Goal: Information Seeking & Learning: Learn about a topic

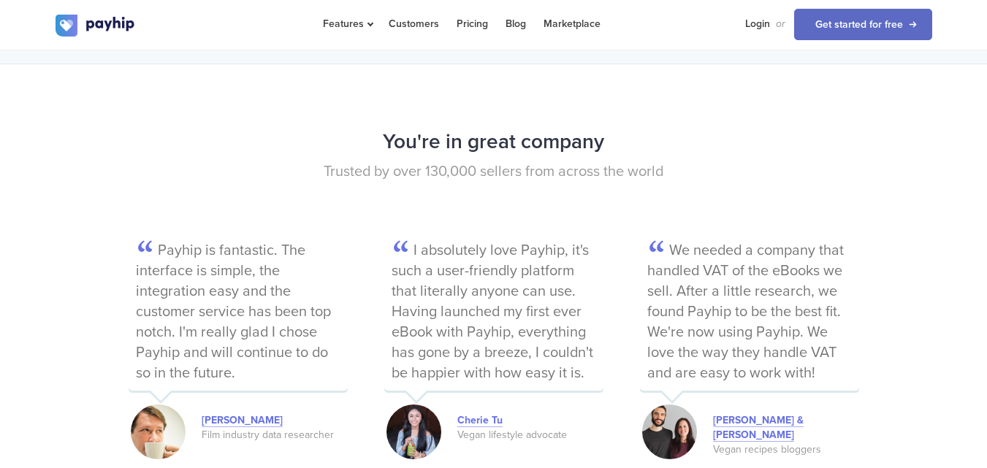
scroll to position [2119, 0]
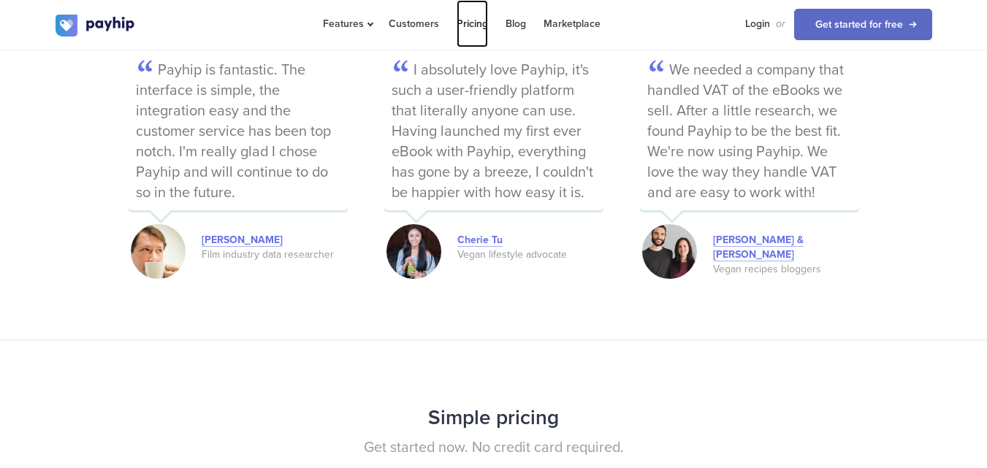
click at [473, 20] on link "Pricing" at bounding box center [472, 23] width 31 height 47
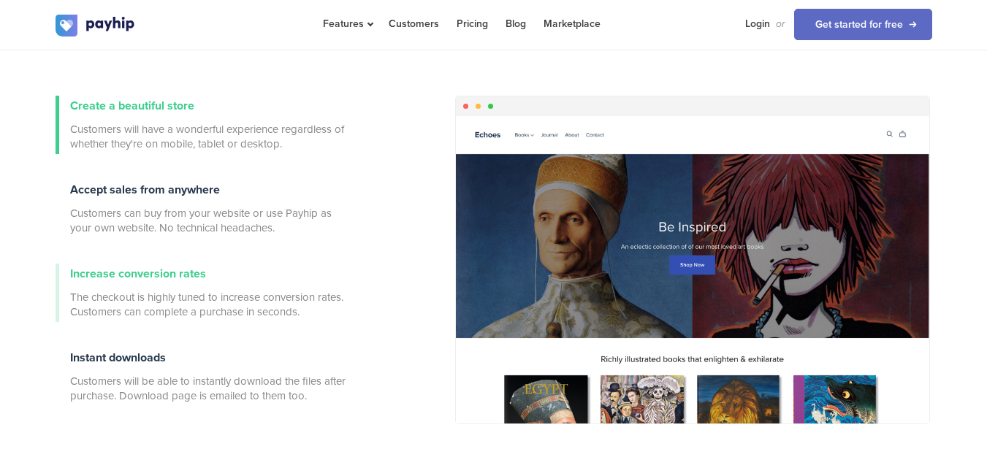
scroll to position [511, 0]
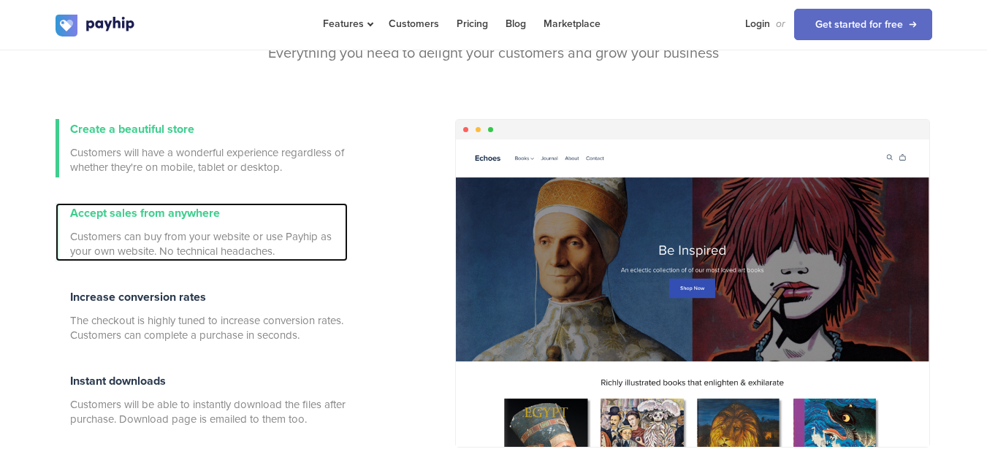
click at [246, 229] on span "Customers can buy from your website or use Payhip as your own website. No techn…" at bounding box center [209, 243] width 278 height 29
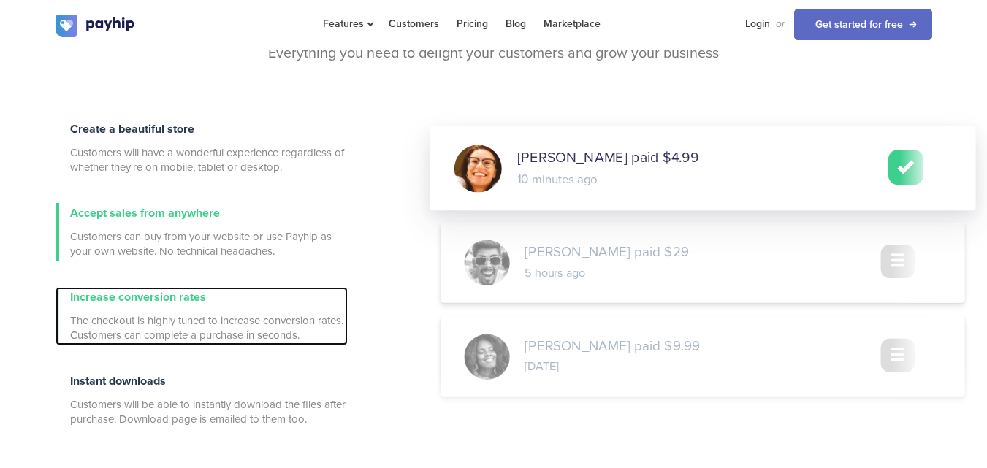
click at [210, 294] on div "Increase conversion rates The checkout is highly tuned to increase conversion r…" at bounding box center [209, 316] width 278 height 58
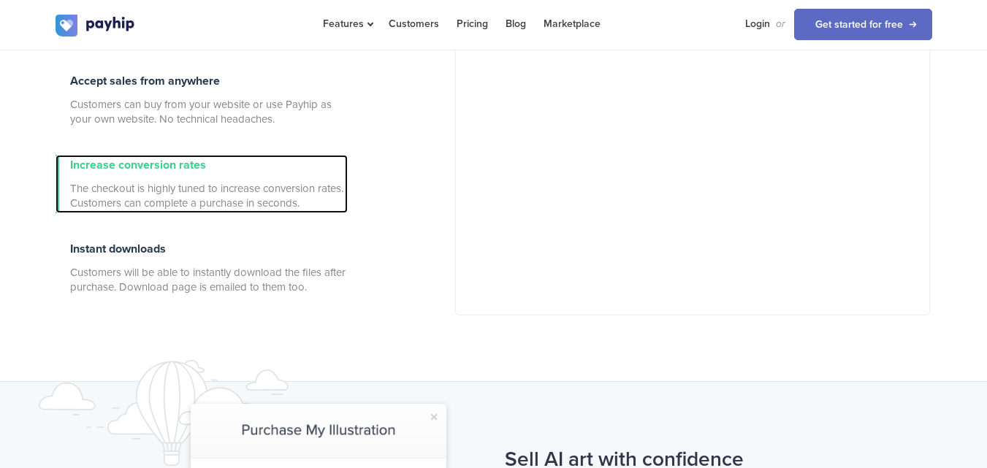
scroll to position [731, 0]
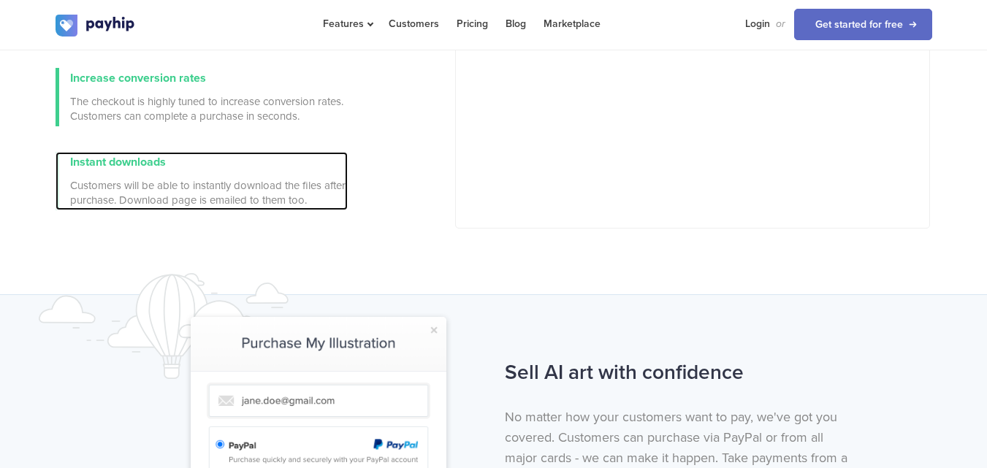
click at [207, 172] on div "Instant downloads Customers will be able to instantly download the files after …" at bounding box center [209, 181] width 278 height 58
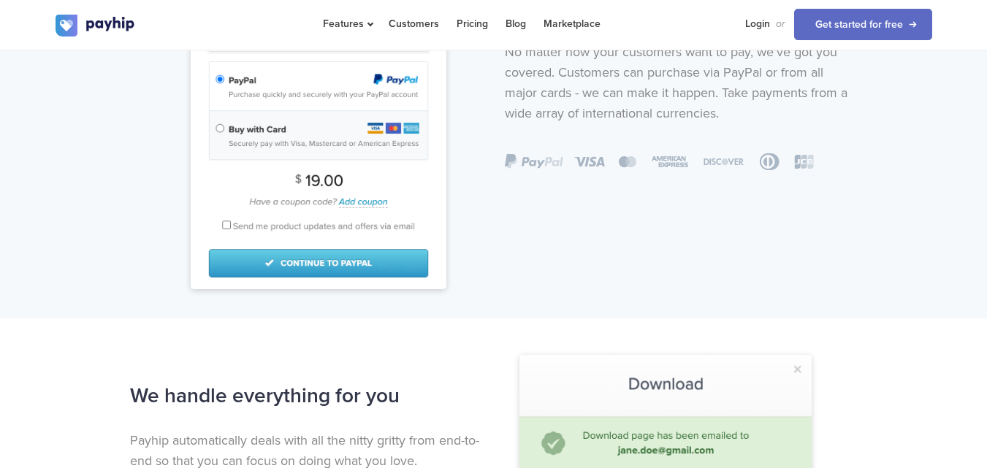
scroll to position [1315, 0]
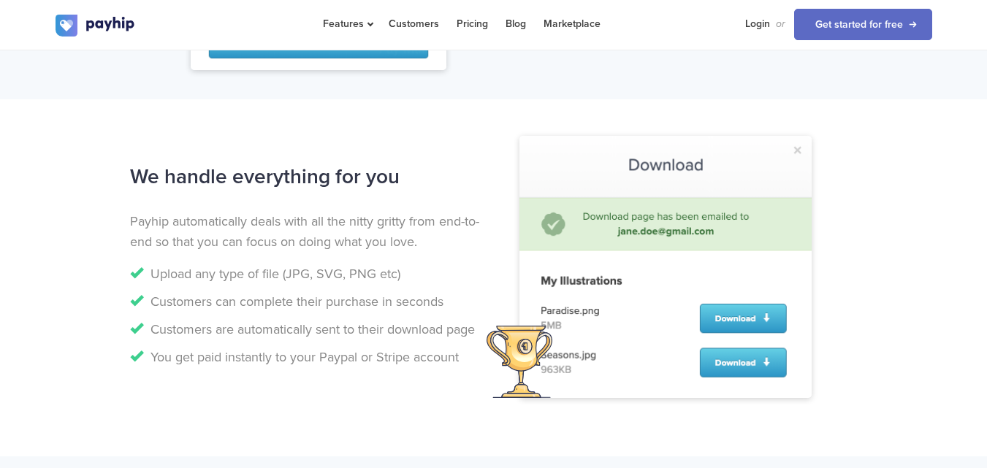
drag, startPoint x: 94, startPoint y: 221, endPoint x: 468, endPoint y: 365, distance: 401.7
click at [468, 365] on div "We handle everything for you Payhip automatically deals with all the nitty grit…" at bounding box center [494, 278] width 899 height 240
click at [468, 365] on li "You get paid instantly to your Paypal or Stripe account" at bounding box center [306, 357] width 353 height 20
drag, startPoint x: 462, startPoint y: 362, endPoint x: 348, endPoint y: 268, distance: 148.0
click at [348, 268] on ul "Upload any type of file (JPG, SVG, PNG etc) Customers can complete their purcha…" at bounding box center [306, 316] width 353 height 104
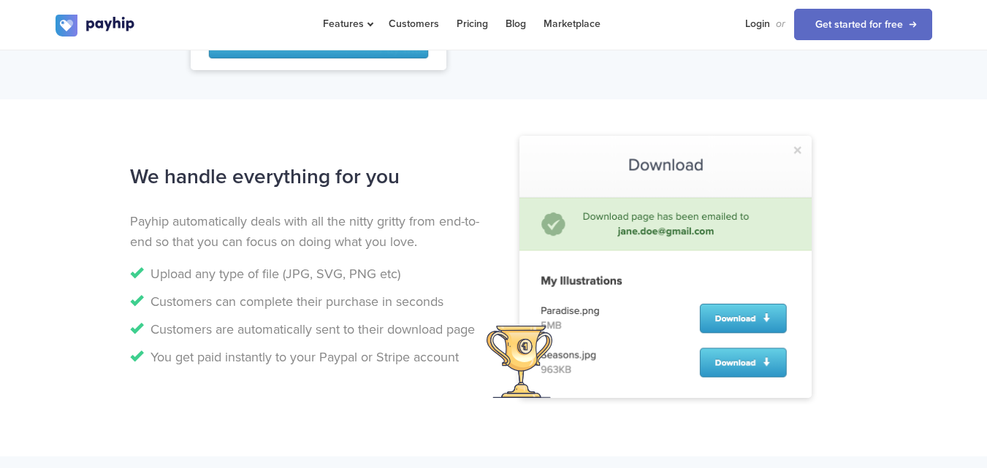
click at [348, 268] on li "Upload any type of file (JPG, SVG, PNG etc)" at bounding box center [306, 274] width 353 height 20
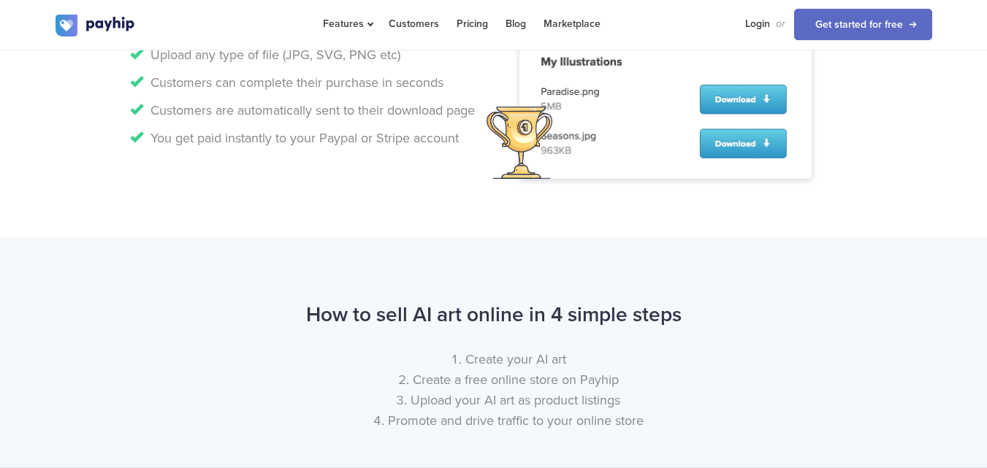
click at [45, 177] on div "We handle everything for you Payhip automatically deals with all the nitty grit…" at bounding box center [494, 59] width 899 height 240
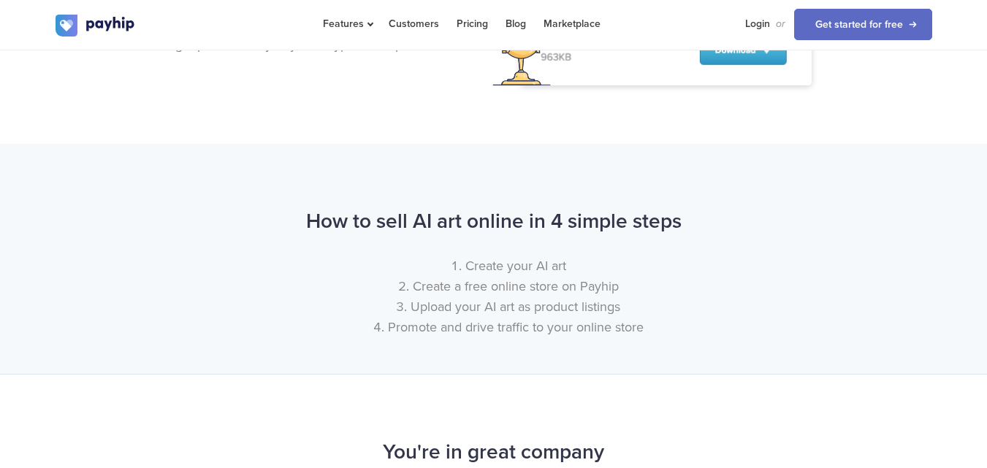
scroll to position [1680, 0]
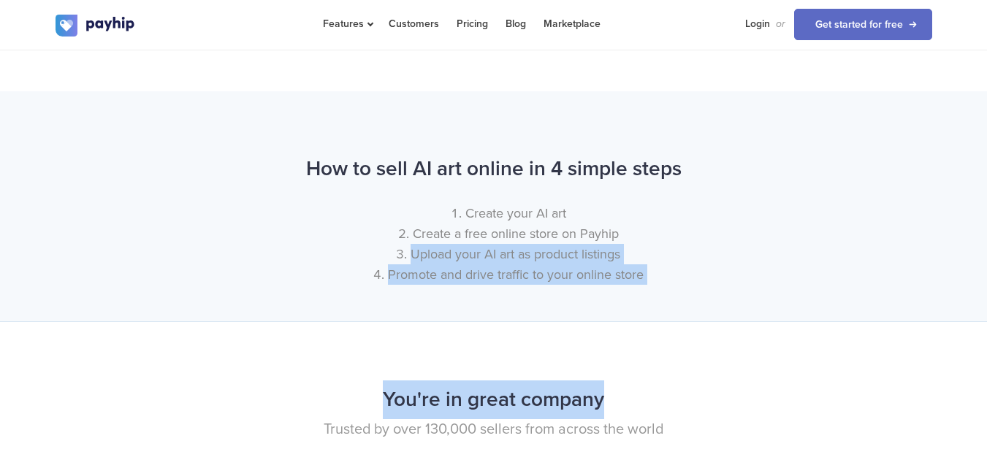
drag, startPoint x: 369, startPoint y: 260, endPoint x: 780, endPoint y: 348, distance: 420.6
click at [737, 316] on div "How to sell AI art online in 4 simple steps Create your AI art Create a free on…" at bounding box center [493, 206] width 987 height 230
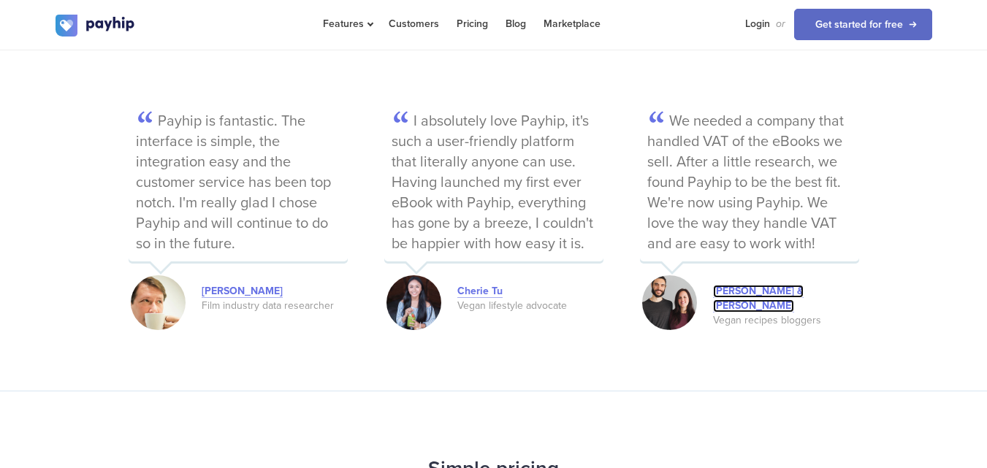
scroll to position [2046, 0]
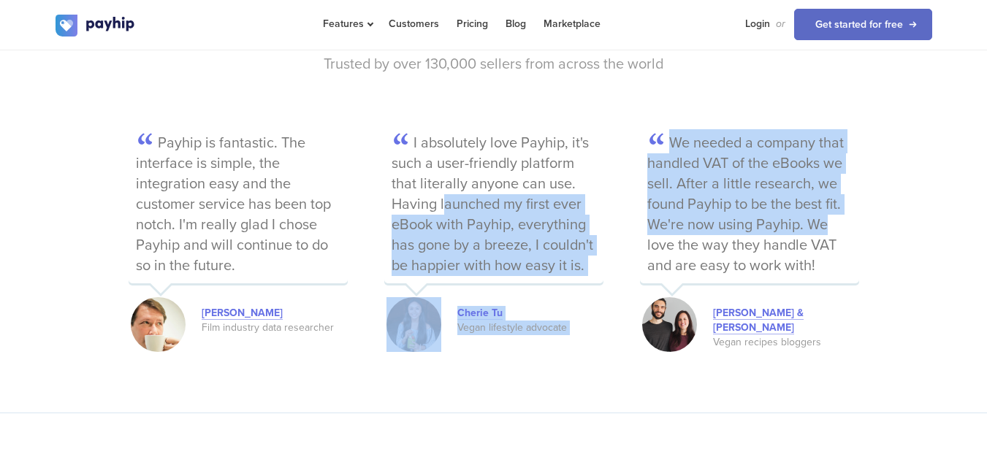
drag, startPoint x: 772, startPoint y: 216, endPoint x: 397, endPoint y: 215, distance: 374.1
click at [397, 215] on div "Payhip is fantastic. The interface is simple, the integration easy and the cust…" at bounding box center [494, 241] width 731 height 225
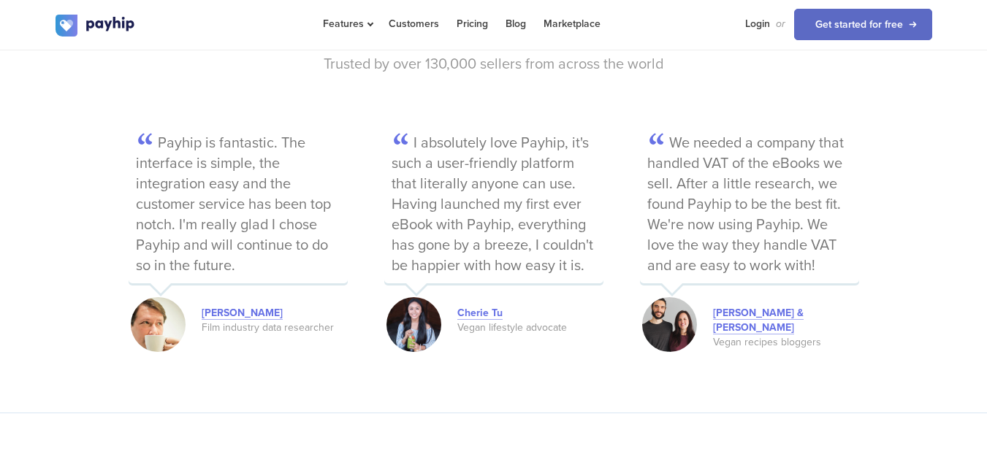
click at [544, 132] on p "I absolutely love Payhip, it's such a user-friendly platform that literally any…" at bounding box center [493, 206] width 219 height 154
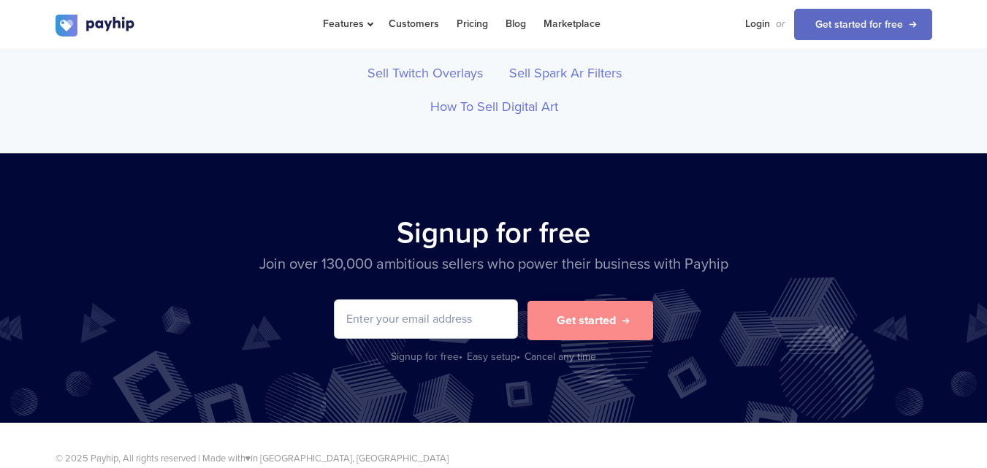
scroll to position [5201, 0]
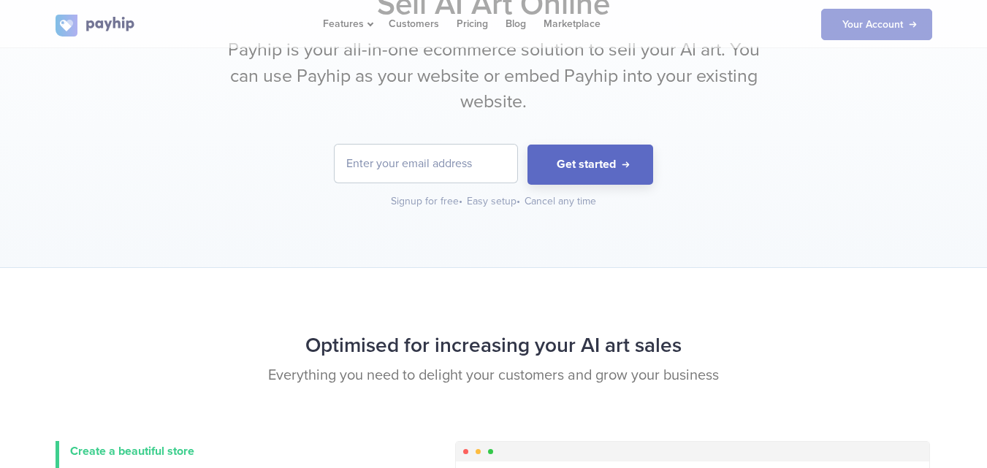
scroll to position [365, 0]
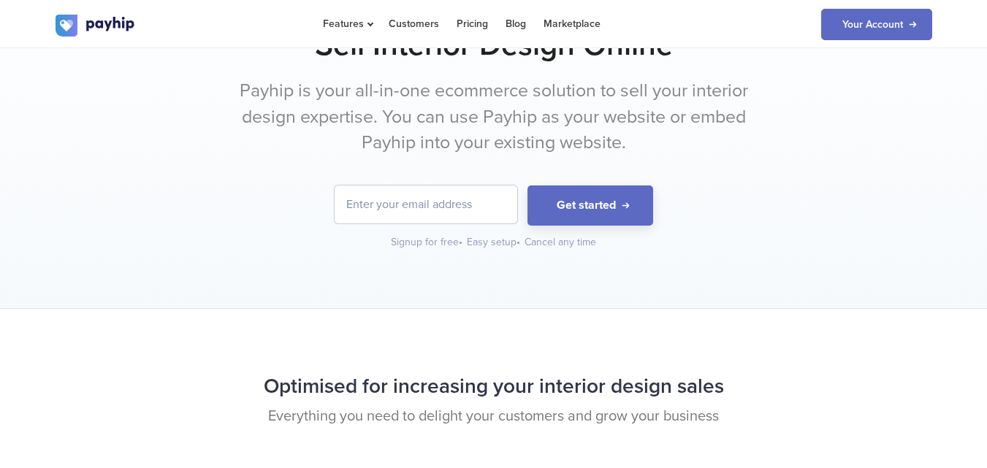
scroll to position [73, 0]
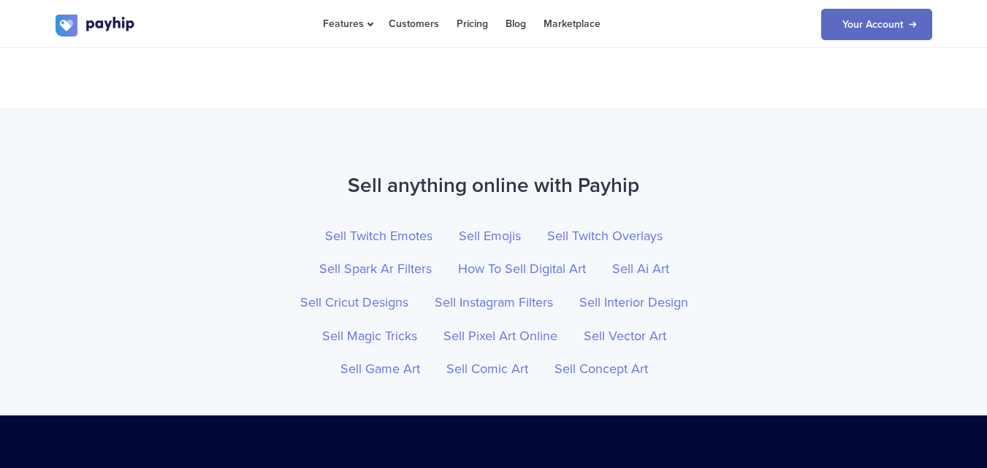
scroll to position [5237, 0]
